Goal: Book appointment/travel/reservation

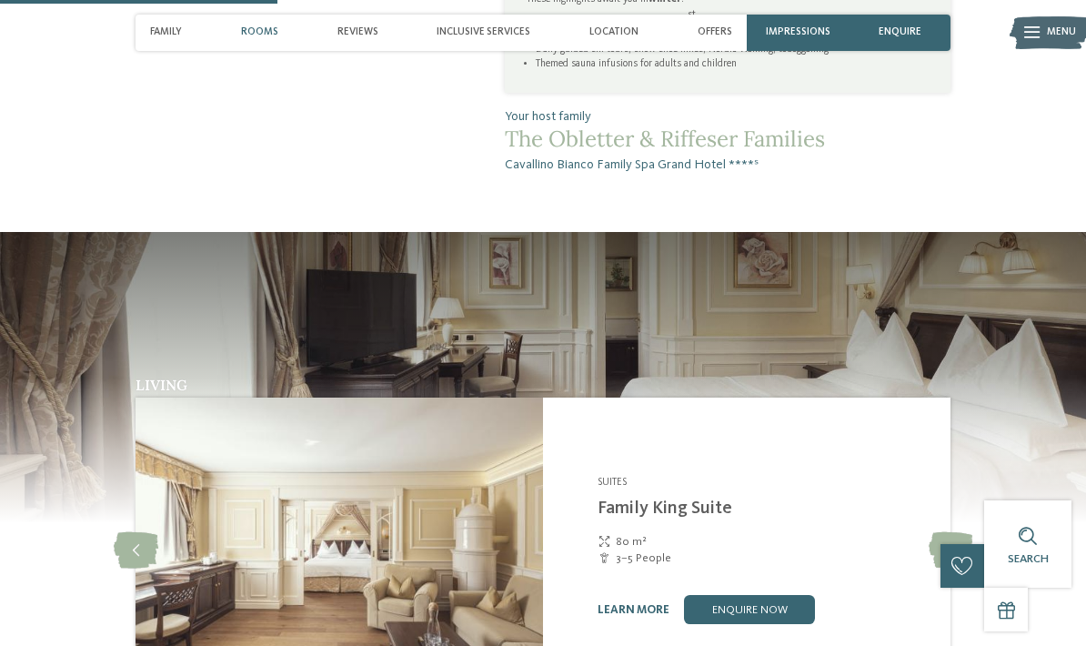
scroll to position [1175, 0]
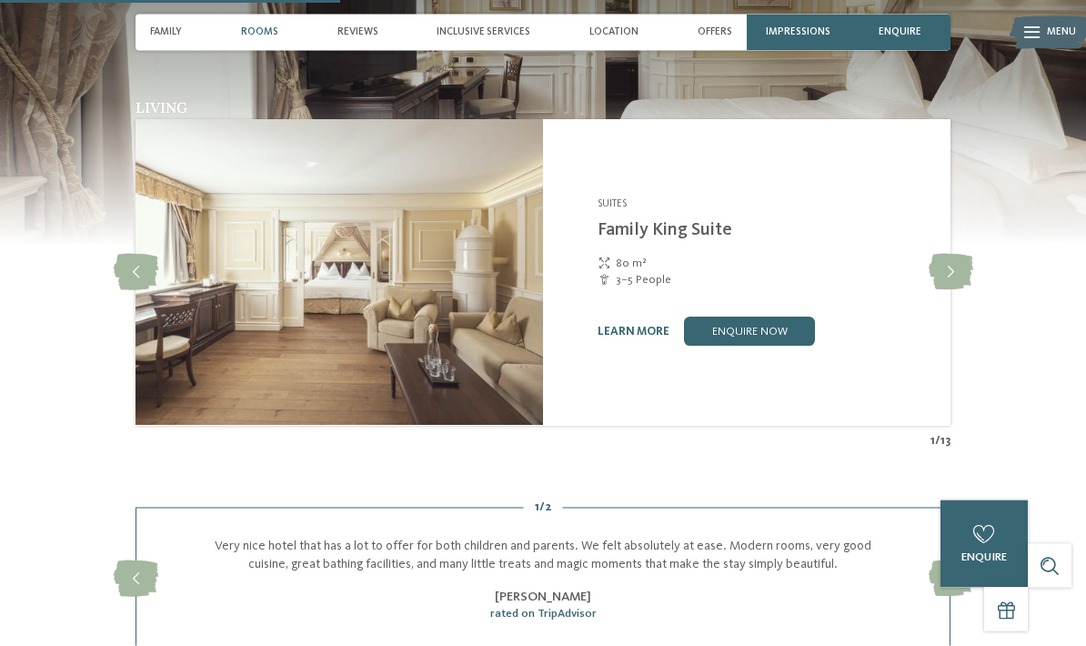
click at [951, 255] on icon at bounding box center [951, 273] width 45 height 36
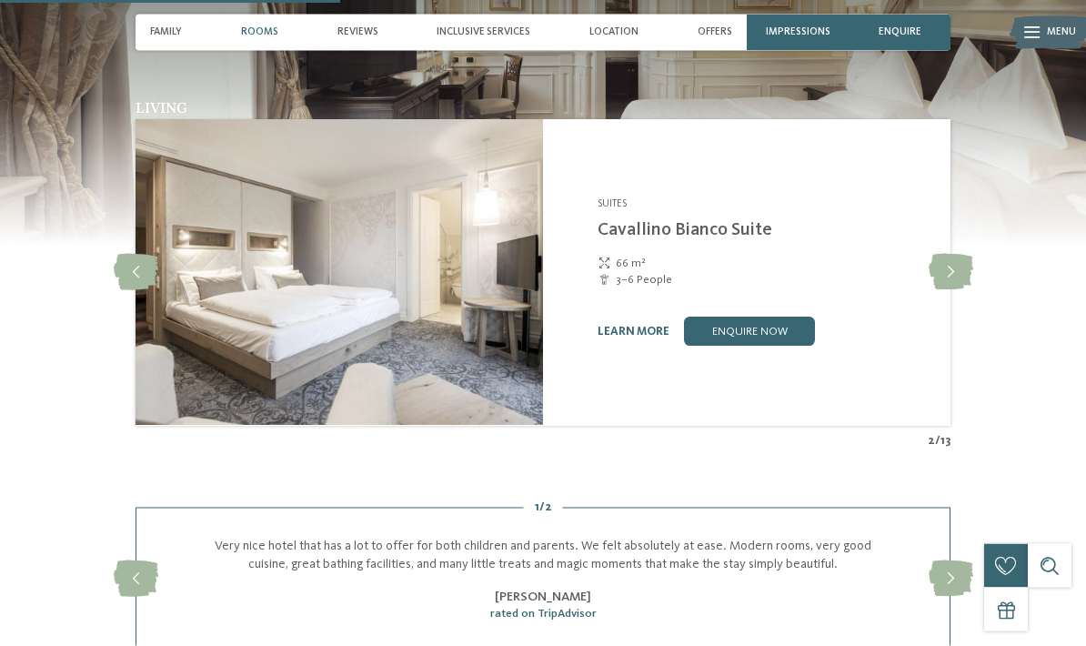
scroll to position [1484, 0]
click at [956, 254] on icon at bounding box center [951, 272] width 45 height 36
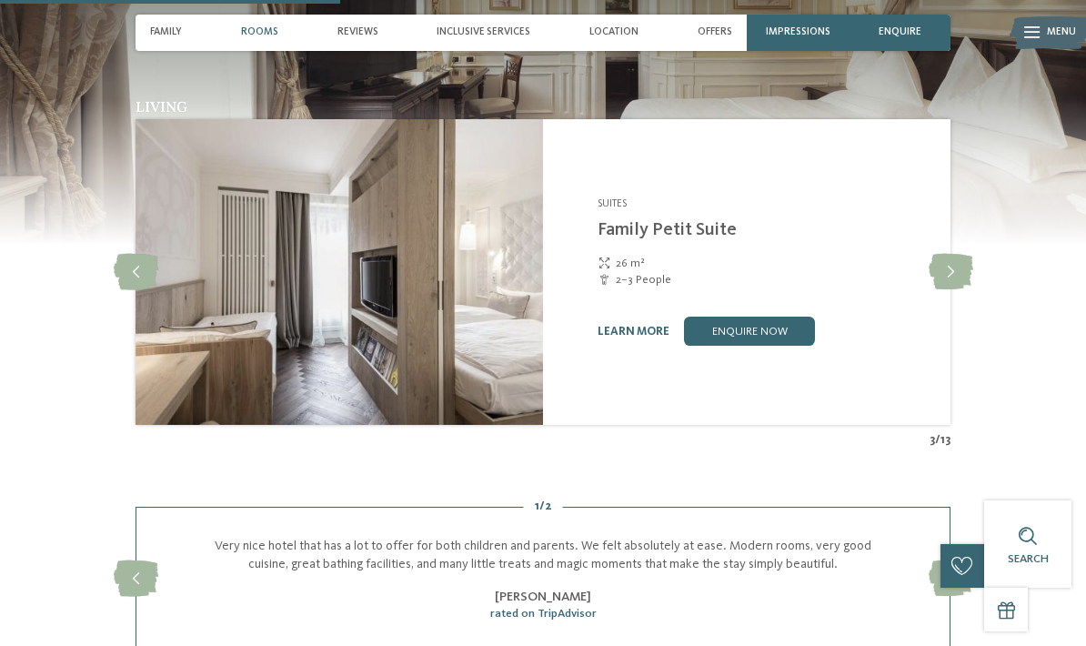
click at [959, 254] on icon at bounding box center [951, 272] width 45 height 36
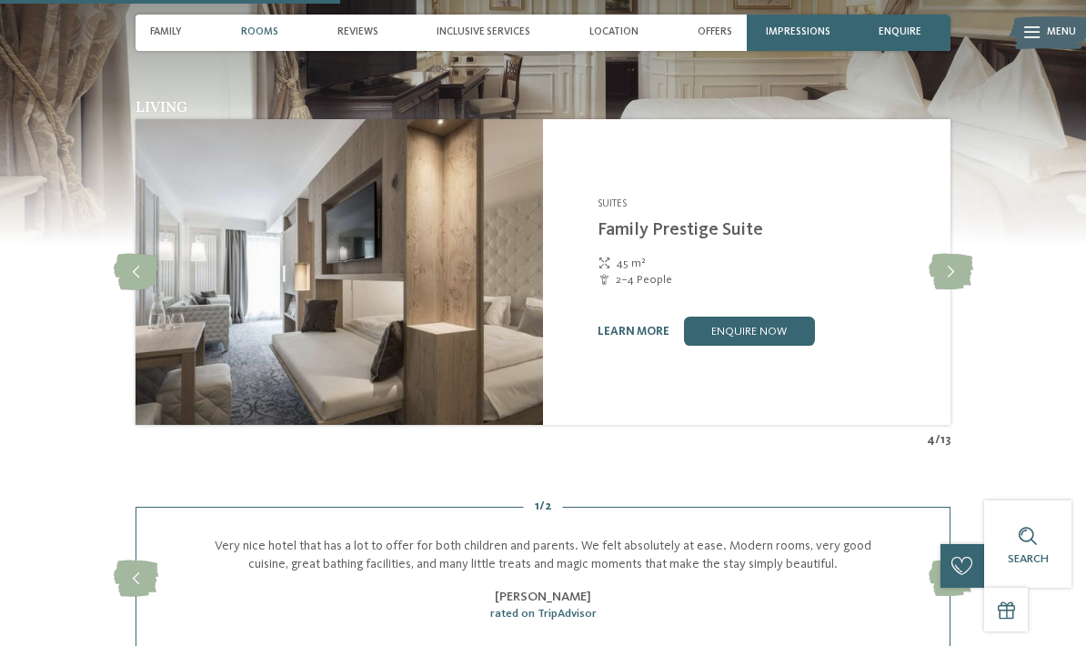
click at [958, 254] on icon at bounding box center [951, 272] width 45 height 36
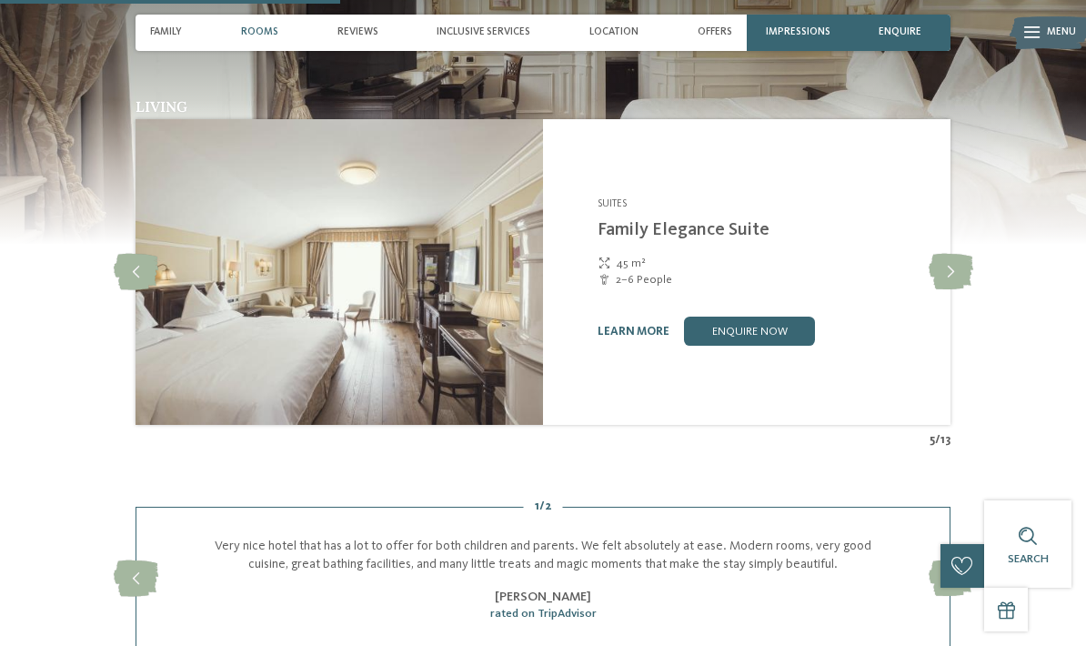
click at [954, 254] on icon at bounding box center [951, 272] width 45 height 36
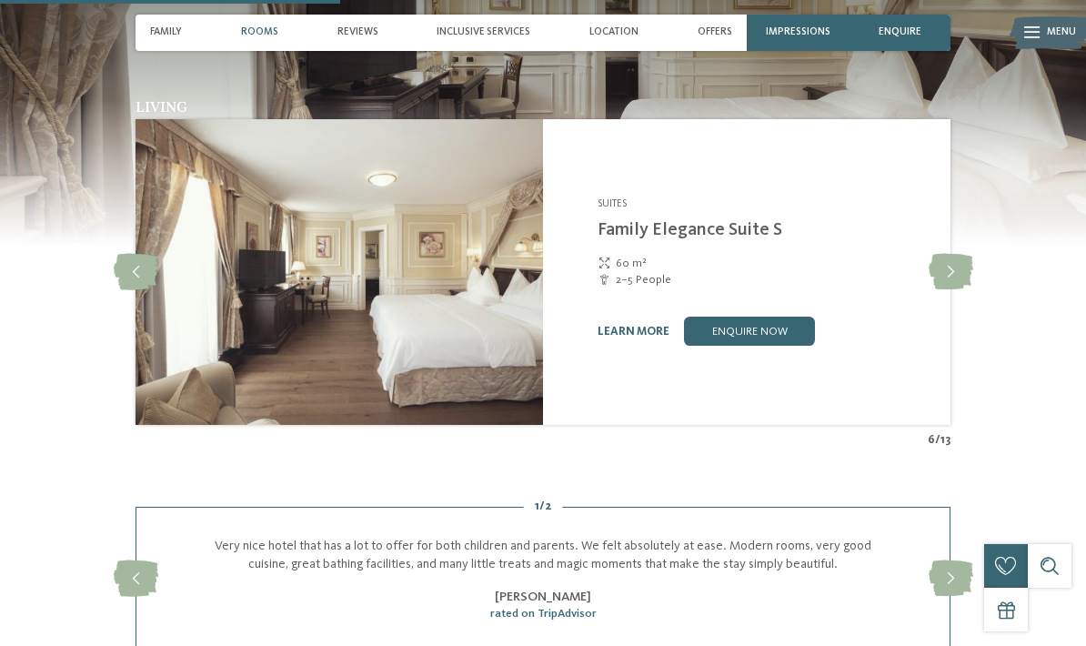
click at [958, 254] on icon at bounding box center [951, 272] width 45 height 36
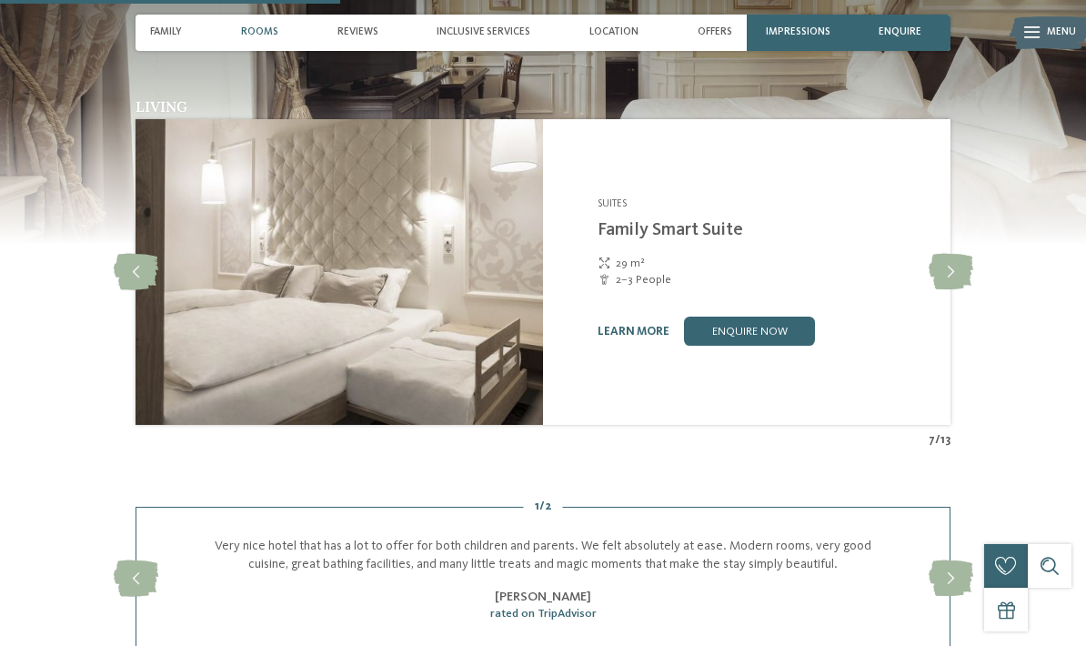
click at [954, 254] on icon at bounding box center [951, 272] width 45 height 36
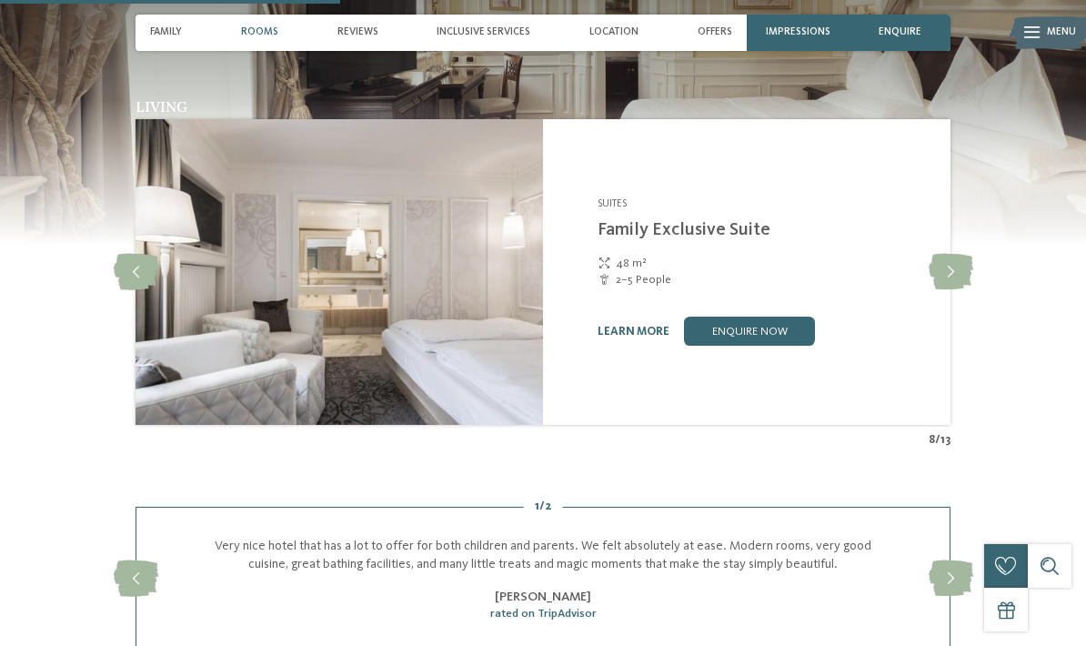
click at [958, 254] on icon at bounding box center [951, 272] width 45 height 36
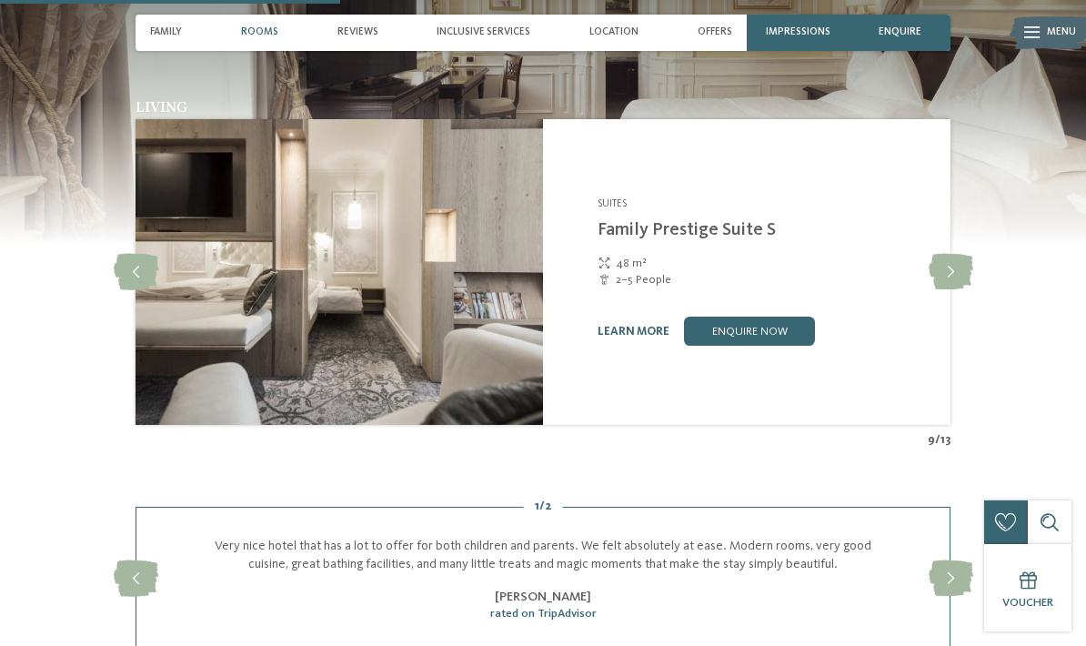
click at [944, 254] on icon at bounding box center [951, 272] width 45 height 36
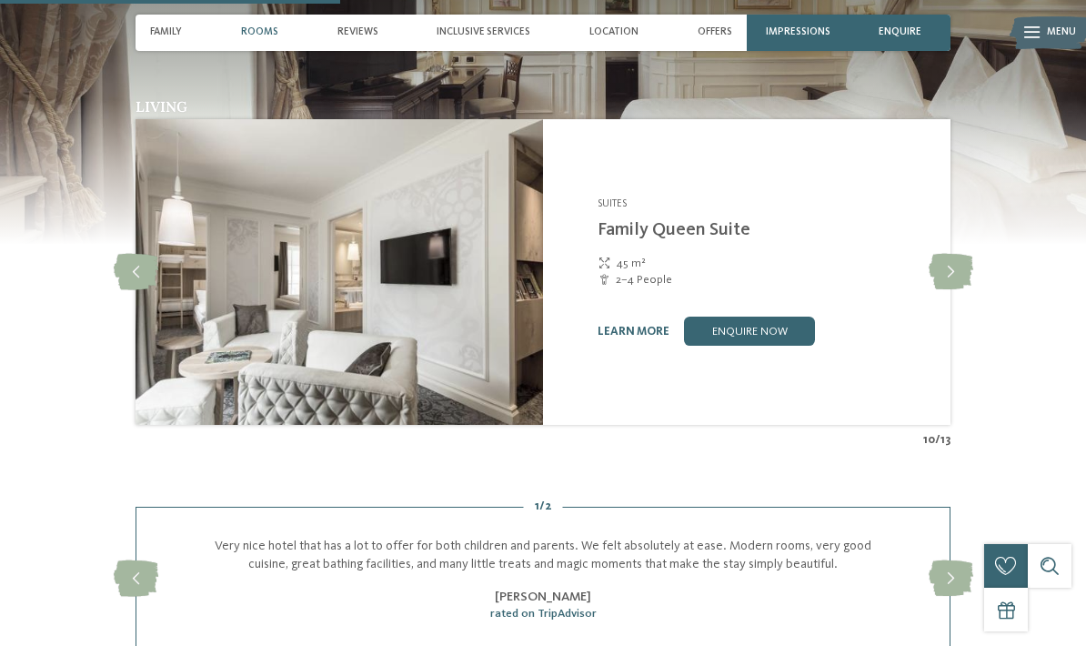
click at [400, 221] on img at bounding box center [340, 272] width 408 height 306
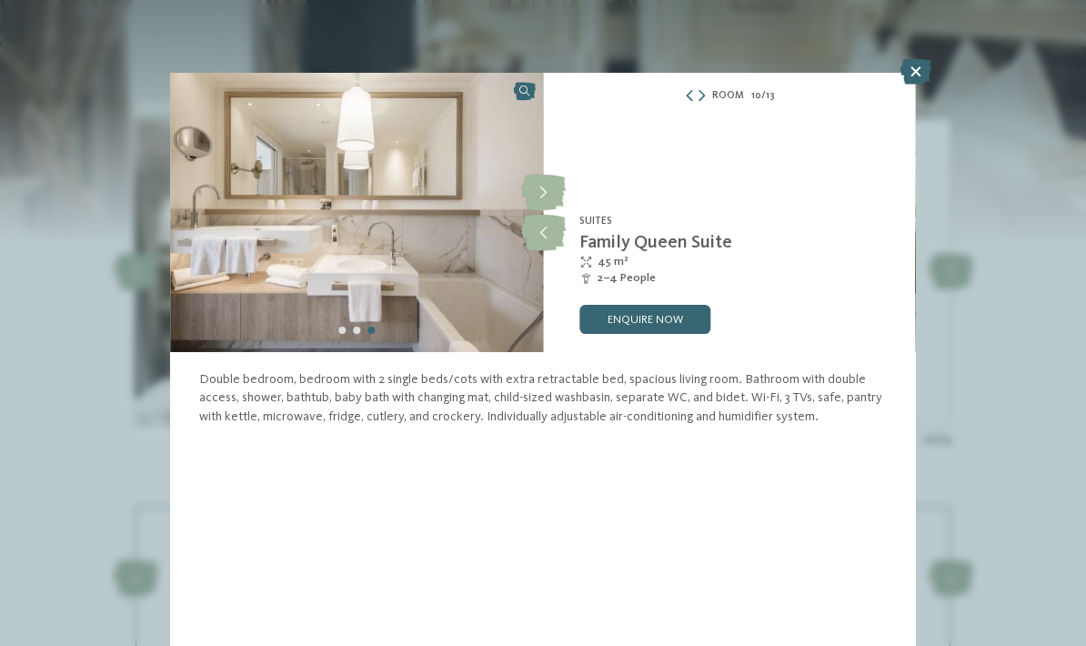
click at [546, 189] on icon at bounding box center [543, 193] width 45 height 36
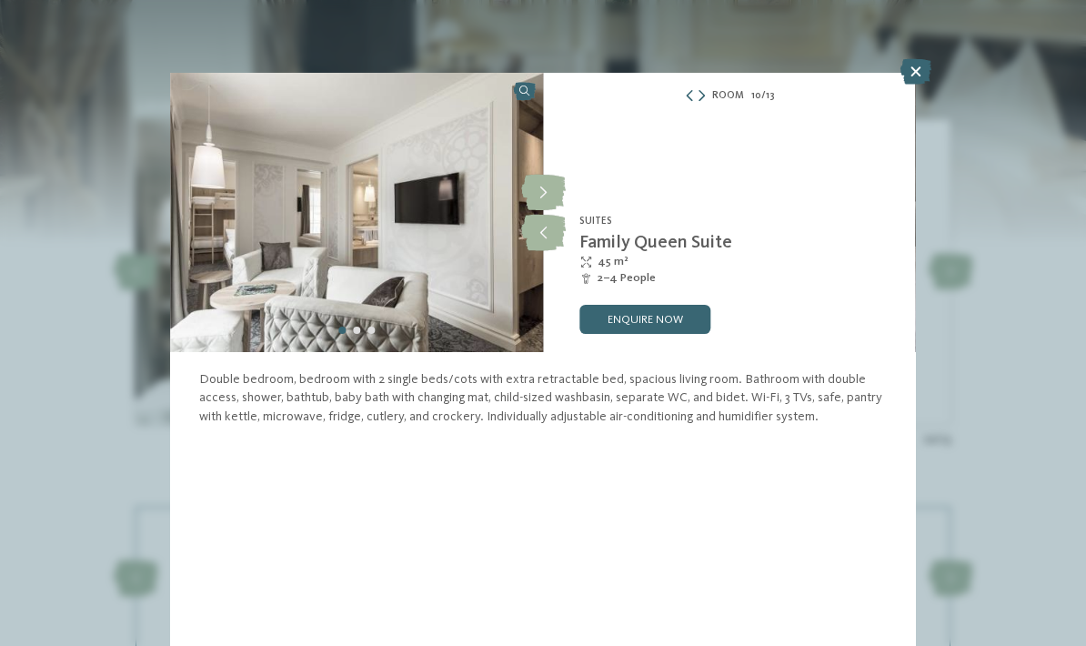
click at [540, 182] on icon at bounding box center [543, 193] width 45 height 36
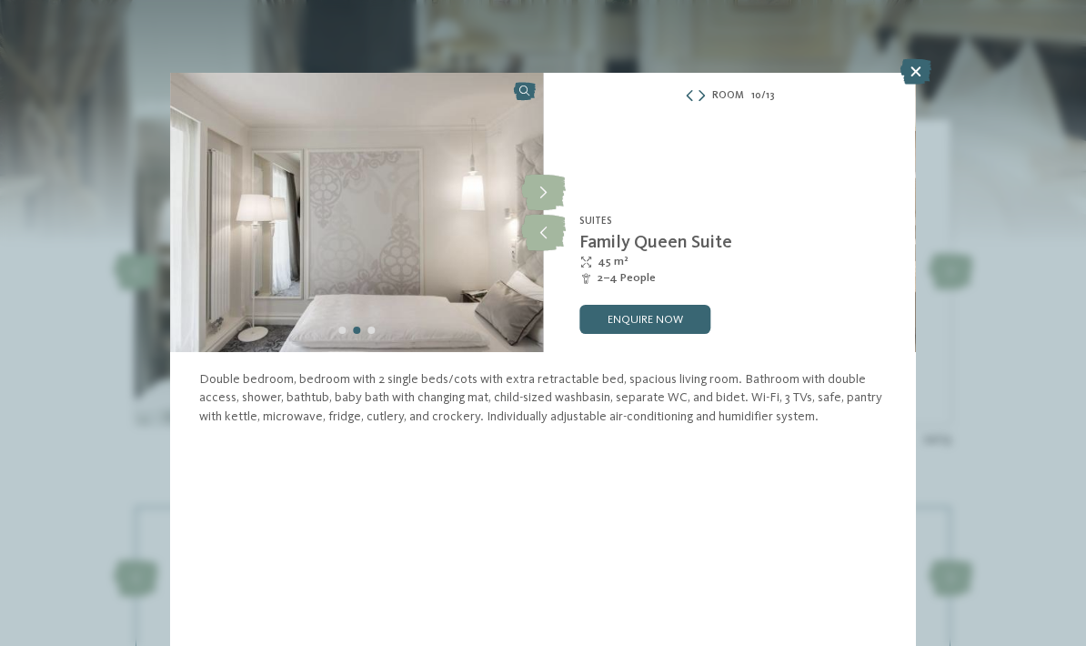
click at [548, 192] on icon at bounding box center [543, 193] width 45 height 36
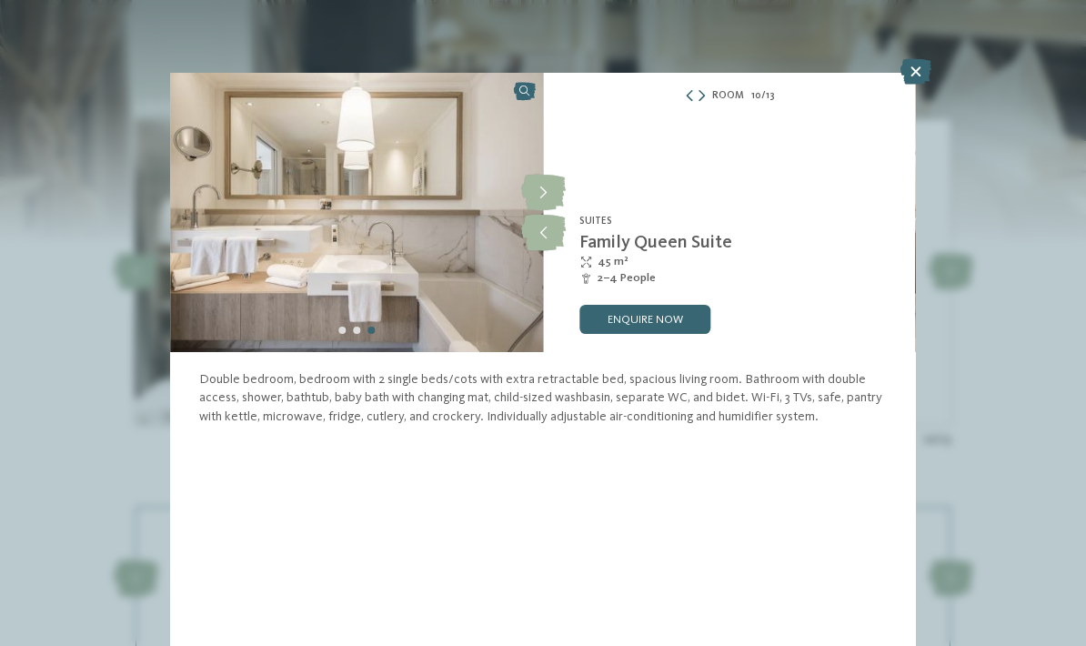
click at [537, 192] on icon at bounding box center [543, 193] width 45 height 36
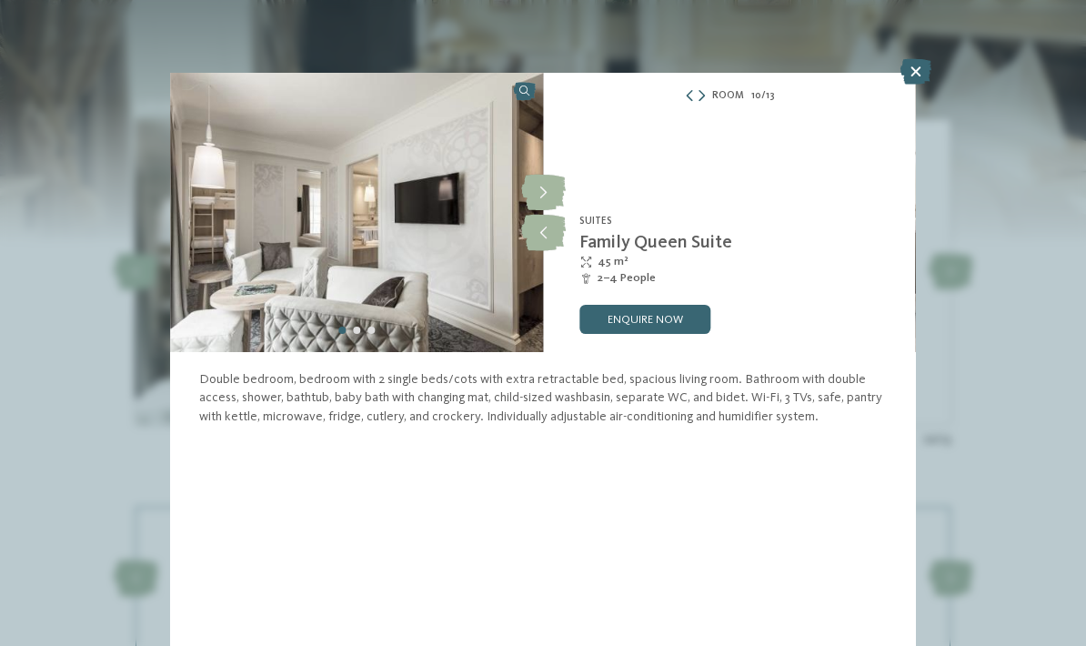
click at [924, 76] on icon at bounding box center [916, 71] width 31 height 25
